Goal: Book appointment/travel/reservation

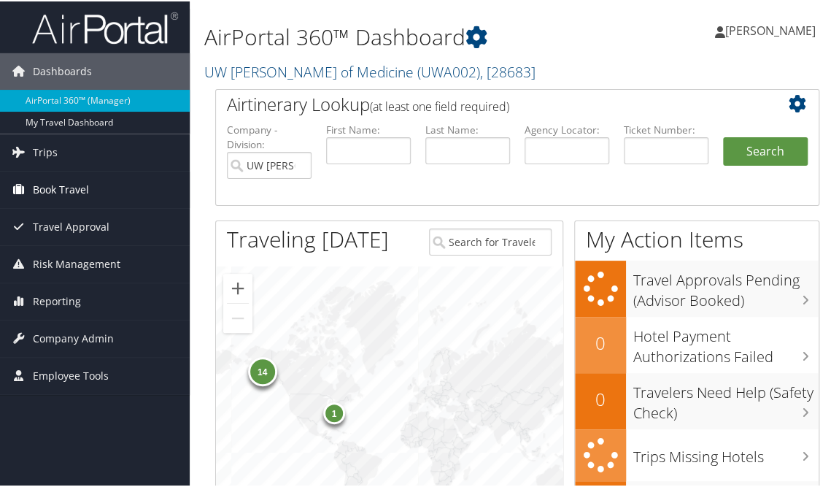
click at [90, 186] on link "Book Travel" at bounding box center [95, 188] width 190 height 36
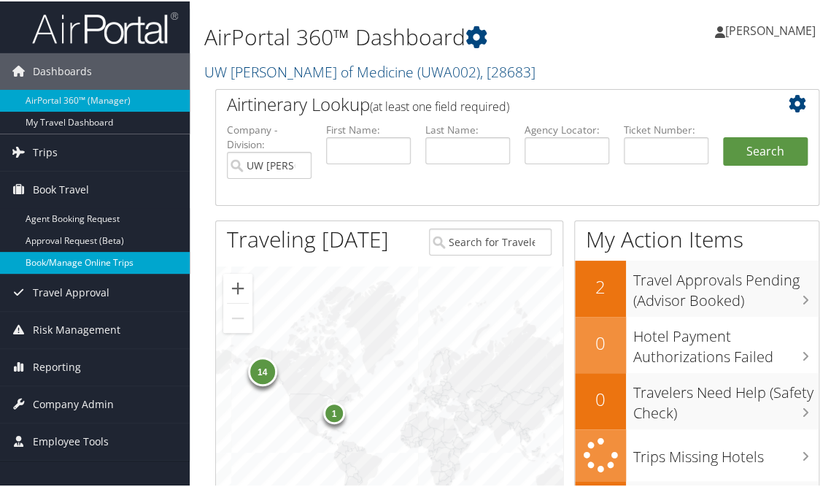
click at [88, 258] on link "Book/Manage Online Trips" at bounding box center [95, 261] width 190 height 22
